Goal: Task Accomplishment & Management: Manage account settings

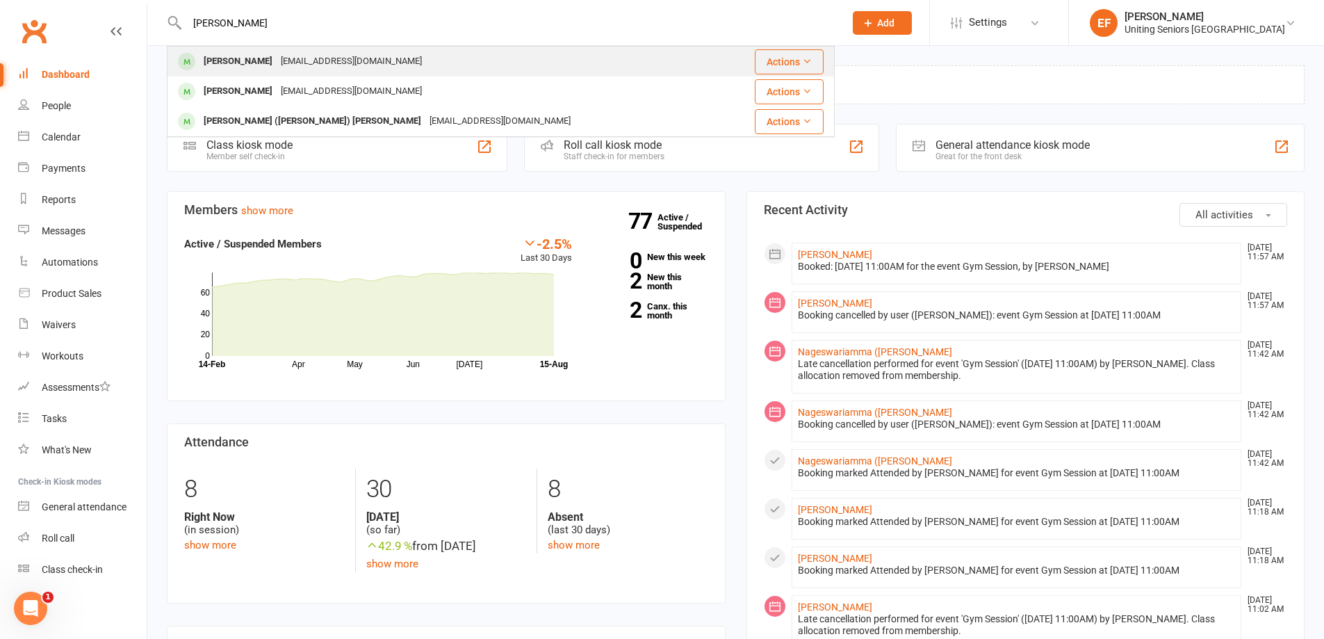
type input "Laura"
click at [312, 57] on div "lacardini@gmail.com" at bounding box center [351, 61] width 149 height 20
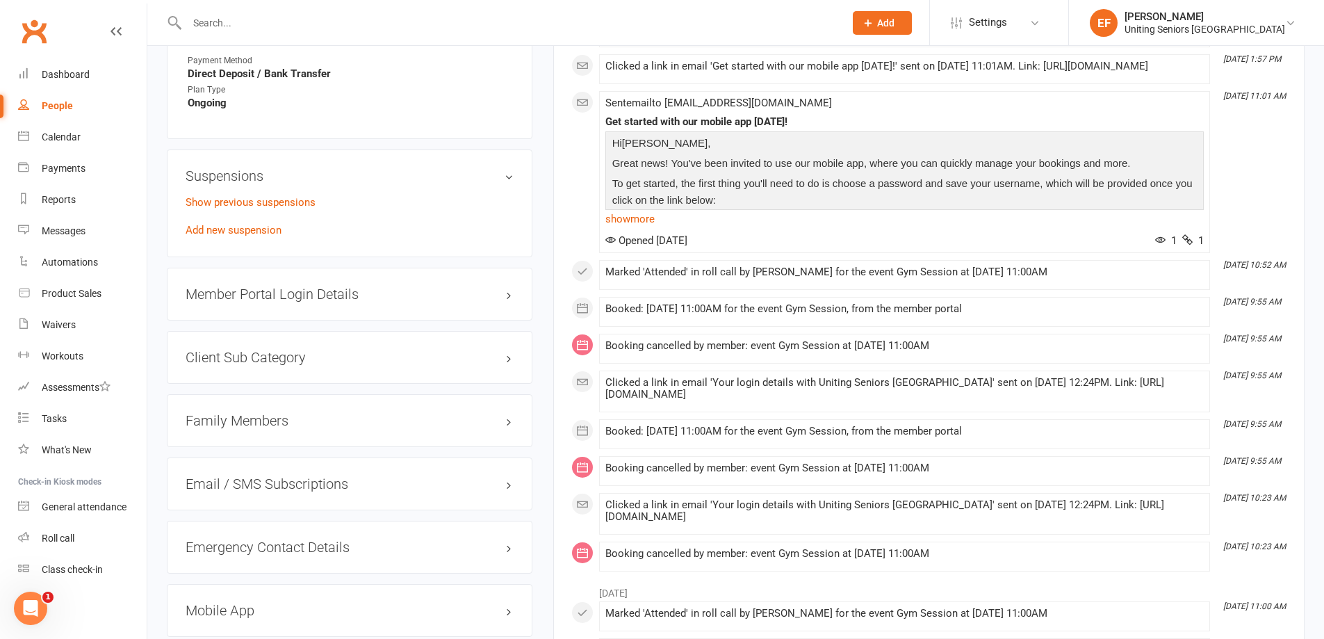
scroll to position [973, 0]
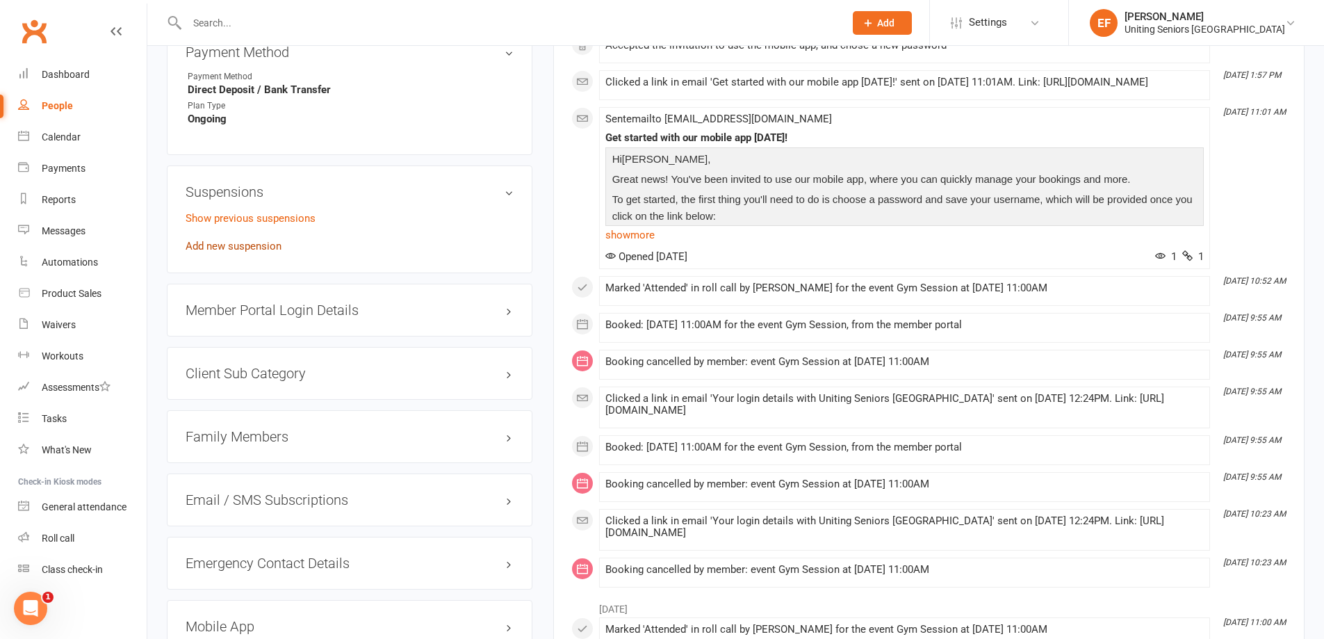
click at [245, 240] on link "Add new suspension" at bounding box center [234, 246] width 96 height 13
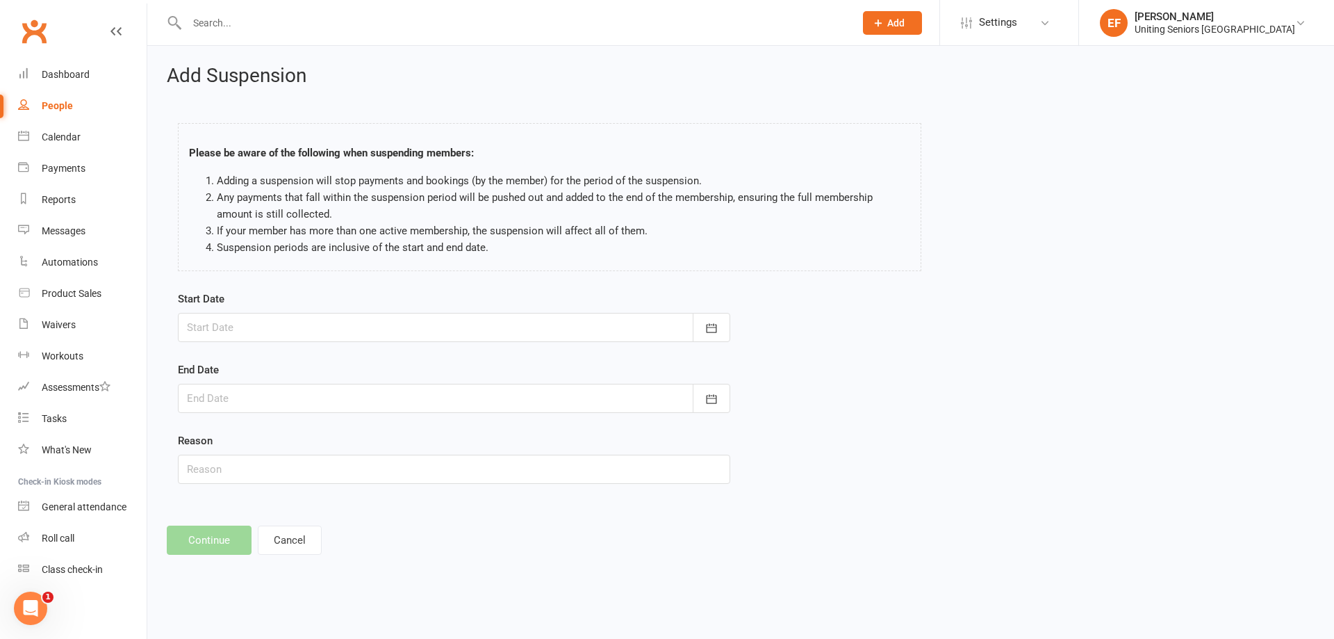
click at [359, 322] on div at bounding box center [454, 327] width 552 height 29
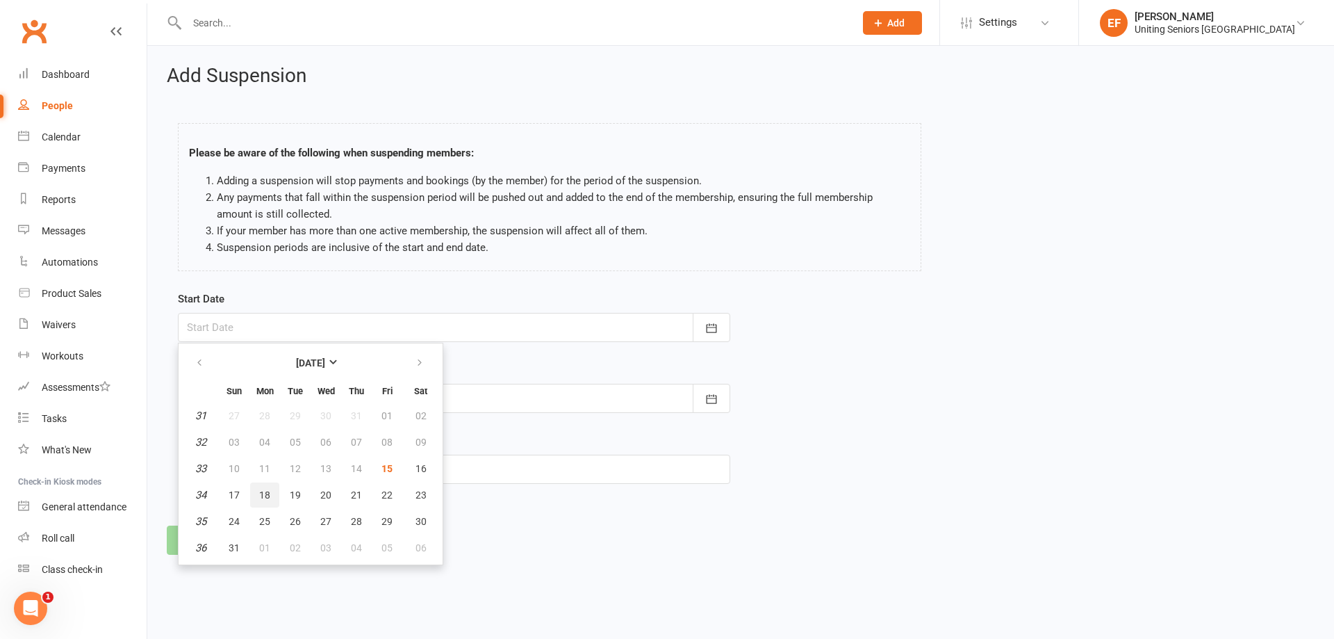
click at [266, 491] on span "18" at bounding box center [264, 494] width 11 height 11
type input "18 Aug 2025"
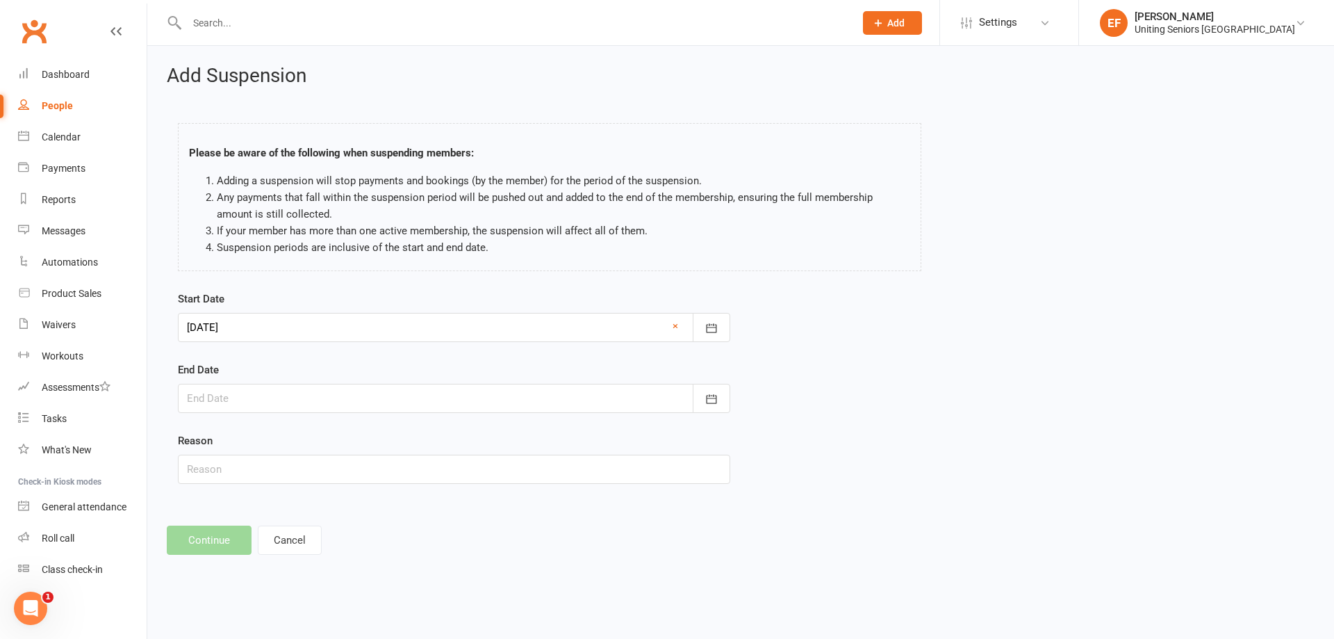
click at [263, 399] on div at bounding box center [454, 398] width 552 height 29
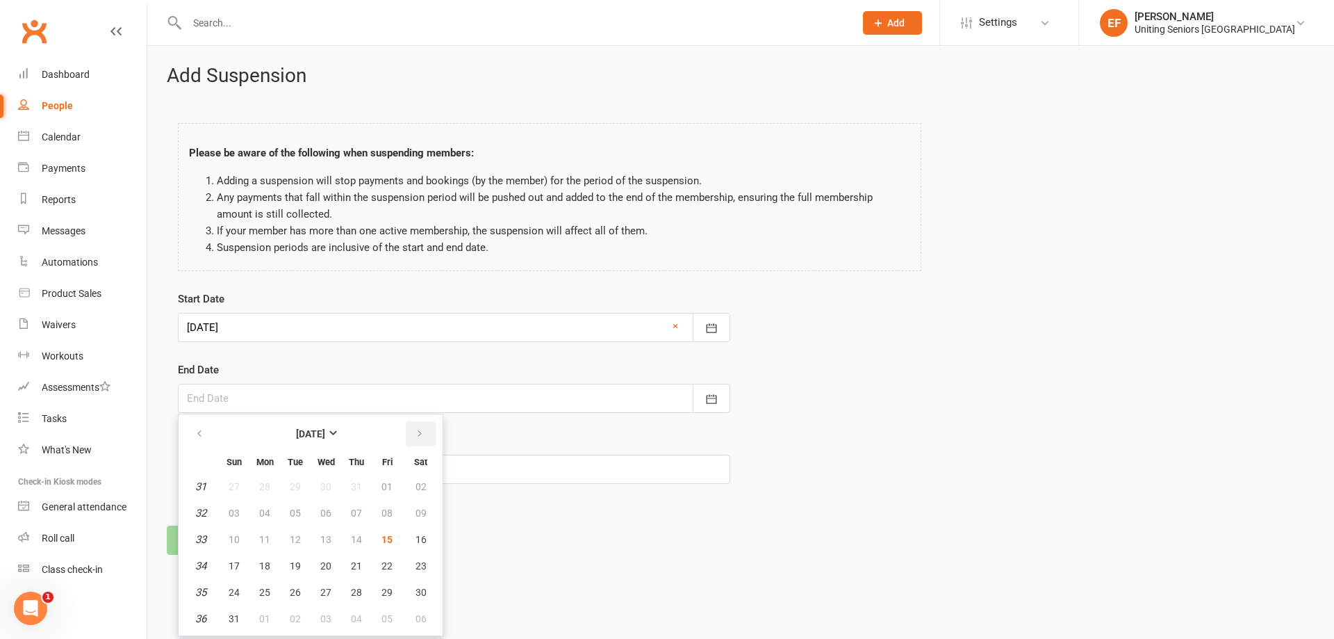
click at [417, 427] on button "button" at bounding box center [421, 433] width 30 height 25
click at [379, 488] on button "05" at bounding box center [386, 486] width 29 height 25
type input "05 Sep 2025"
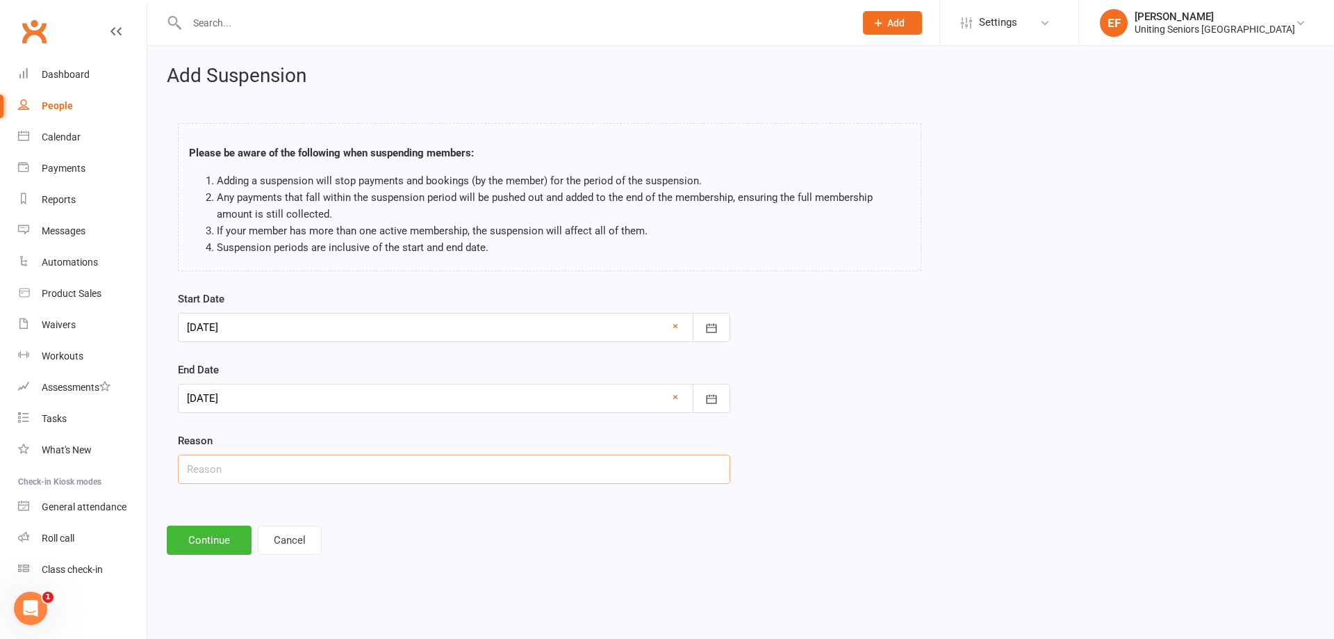
click at [270, 480] on input "text" at bounding box center [454, 468] width 552 height 29
type input "Holiday"
click at [213, 538] on button "Continue" at bounding box center [209, 539] width 85 height 29
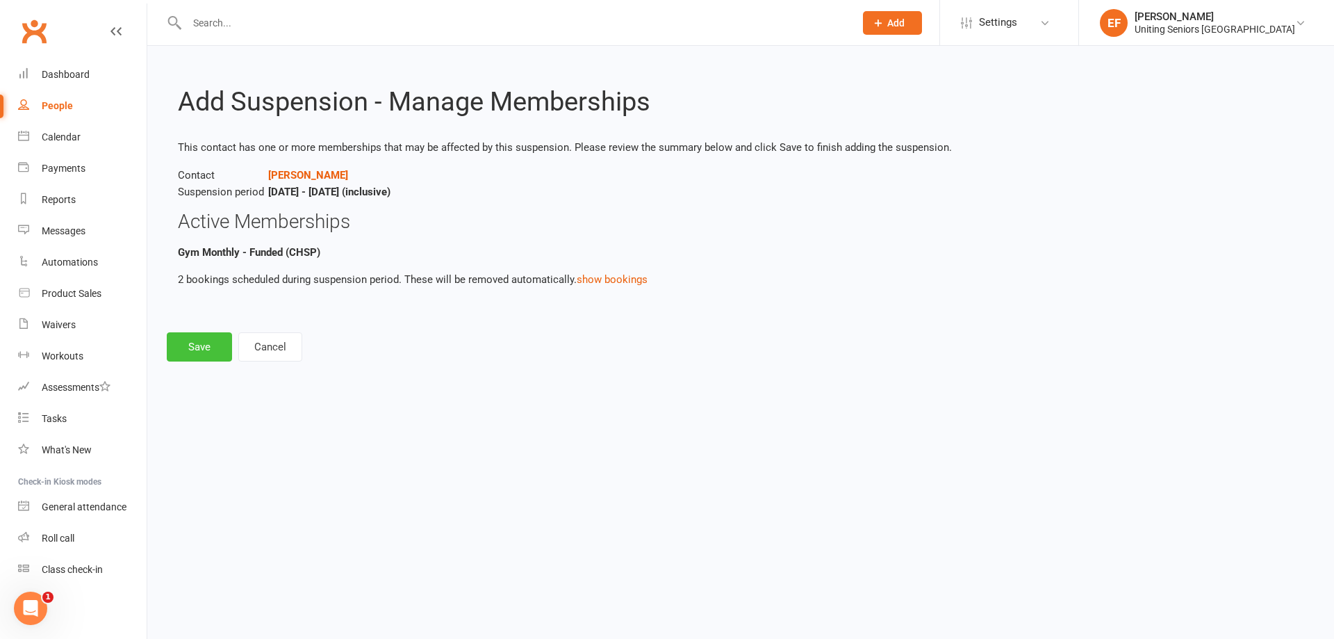
click at [188, 353] on button "Save" at bounding box center [199, 346] width 65 height 29
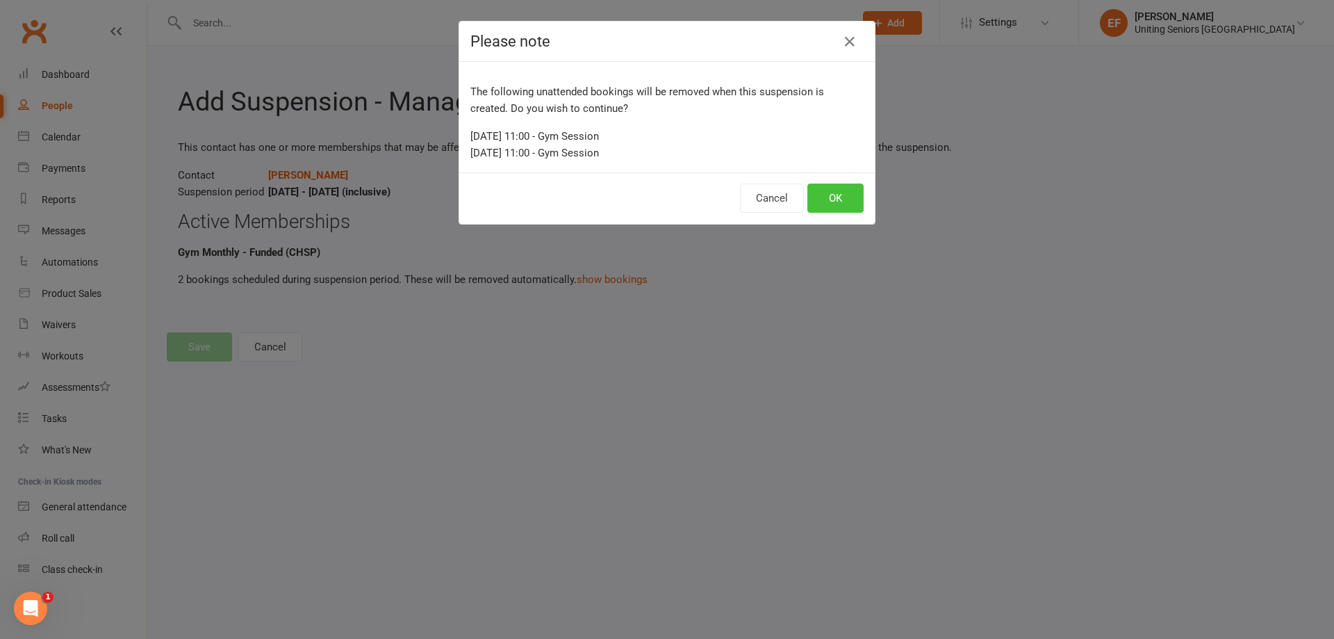
click at [839, 199] on button "OK" at bounding box center [835, 197] width 56 height 29
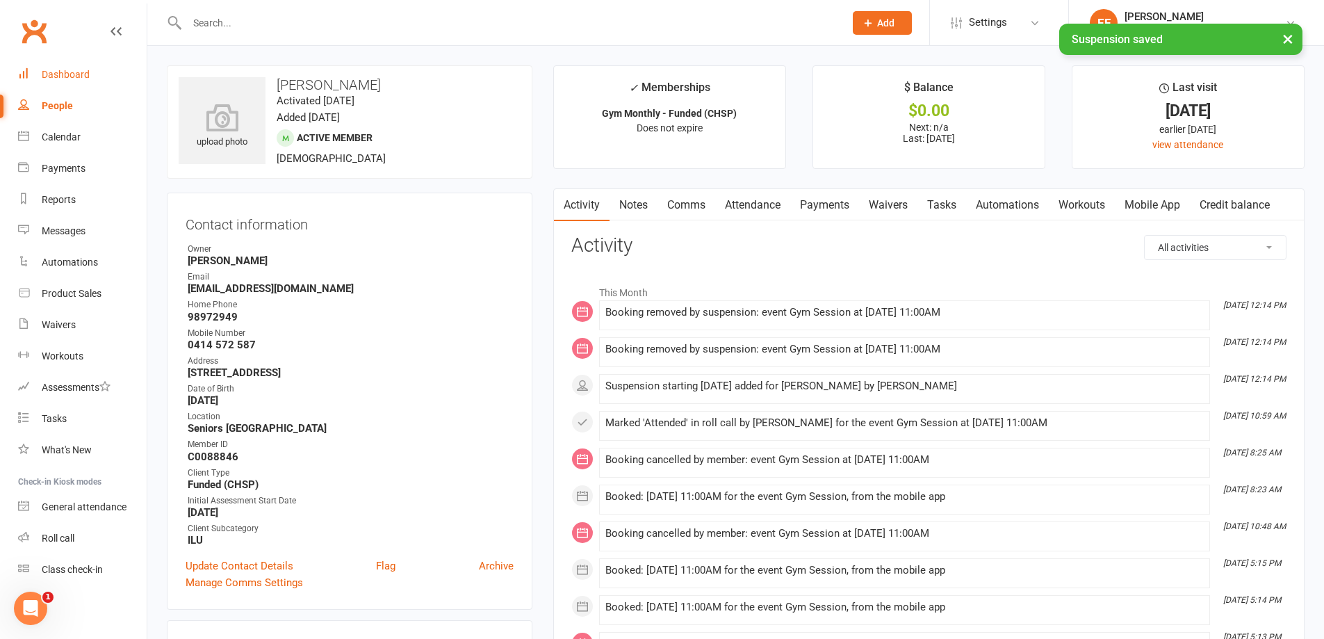
click at [103, 72] on link "Dashboard" at bounding box center [82, 74] width 129 height 31
